Goal: Find contact information: Find contact information

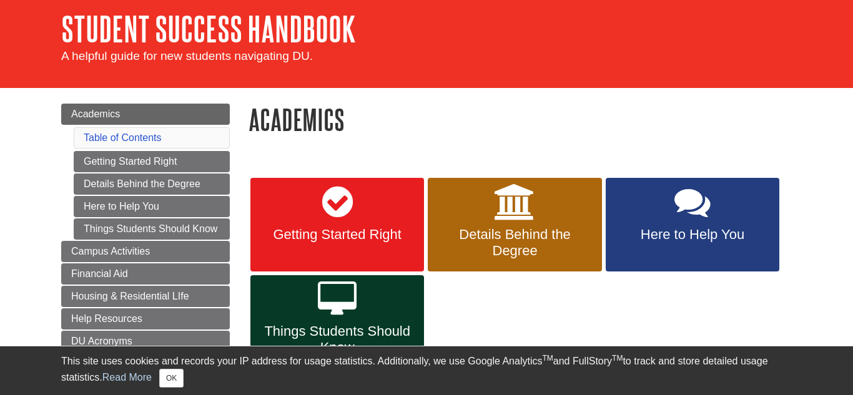
scroll to position [41, 0]
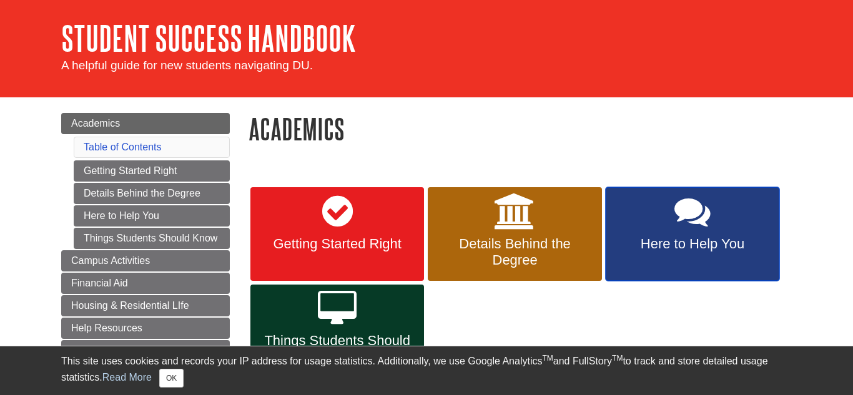
click at [685, 240] on span "Here to Help You" at bounding box center [692, 244] width 155 height 16
click at [667, 244] on span "Here to Help You" at bounding box center [692, 244] width 155 height 16
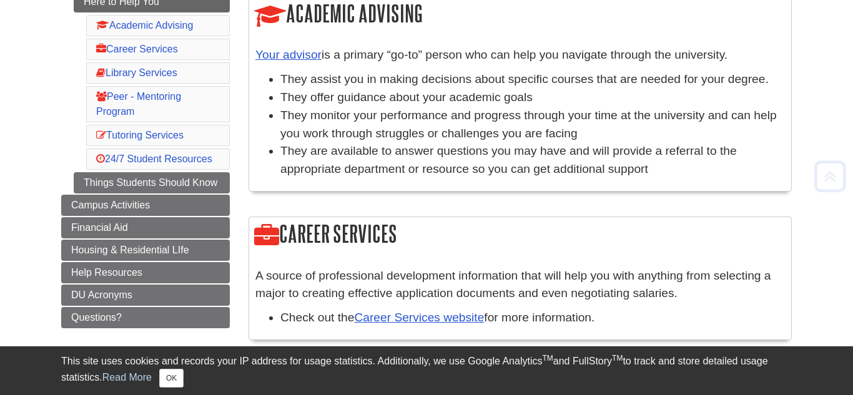
scroll to position [230, 0]
click at [289, 59] on link "Your advisor" at bounding box center [288, 53] width 66 height 13
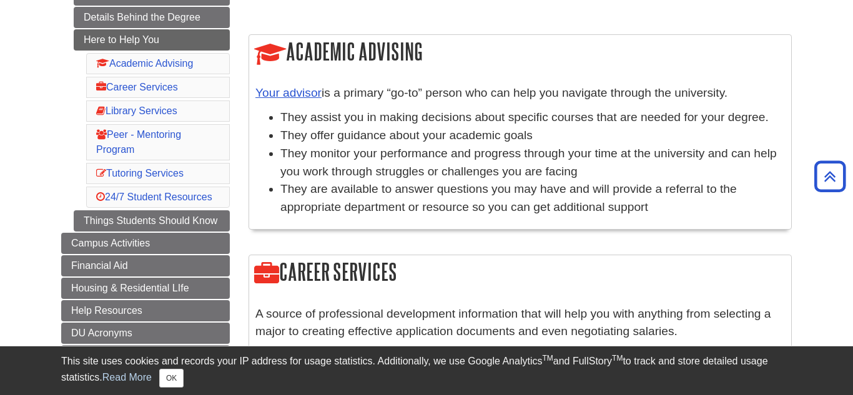
scroll to position [162, 0]
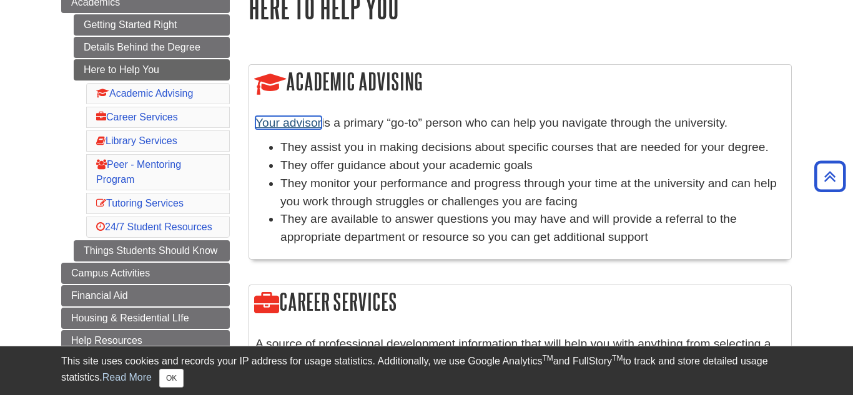
click at [289, 122] on link "Your advisor" at bounding box center [288, 122] width 66 height 13
